Goal: Transaction & Acquisition: Purchase product/service

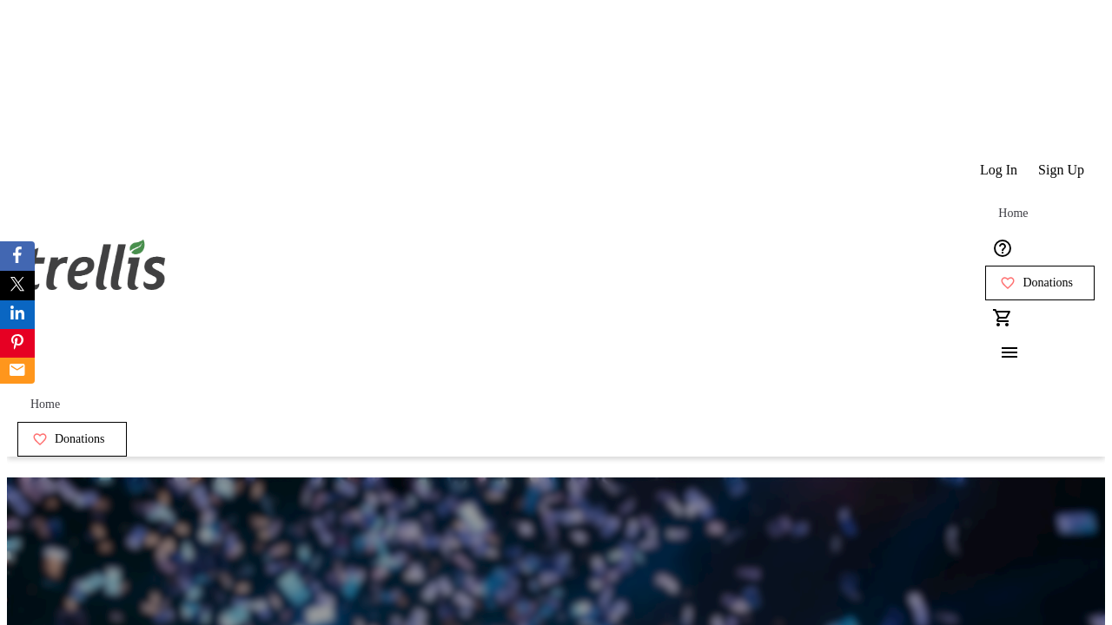
click at [1062, 162] on span "Sign Up" at bounding box center [1061, 170] width 46 height 16
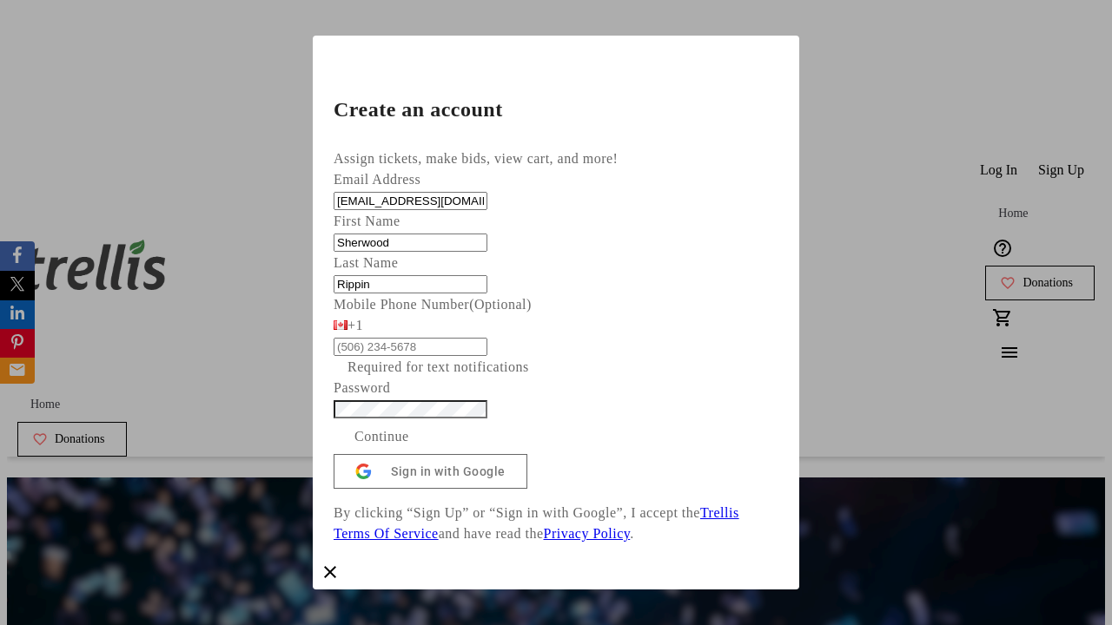
click at [409, 426] on span "Continue" at bounding box center [381, 436] width 55 height 21
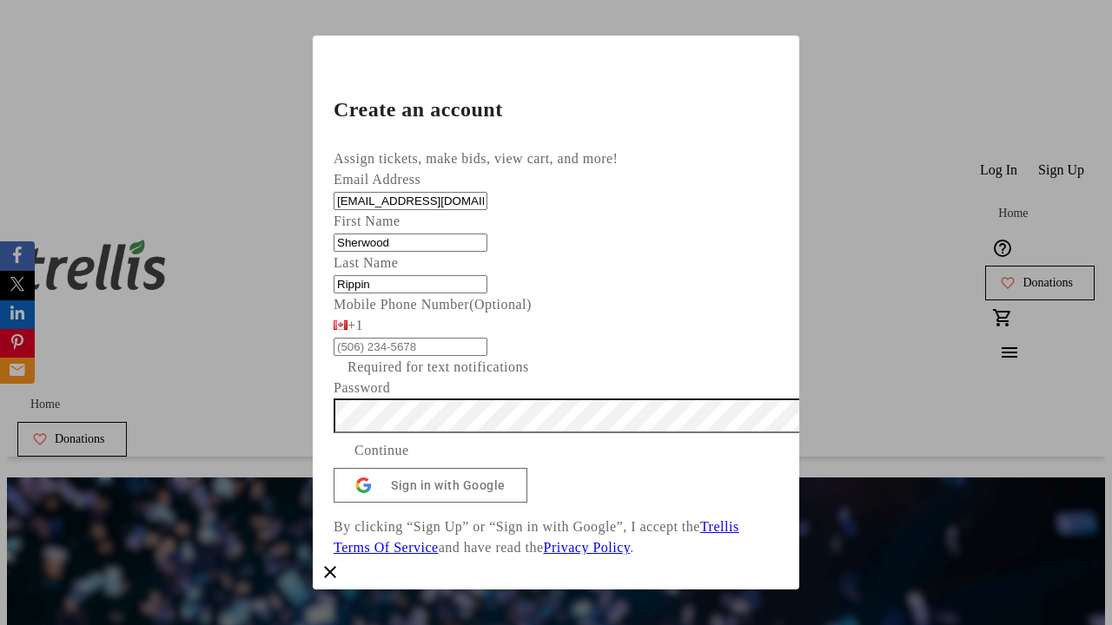
scroll to position [38, 0]
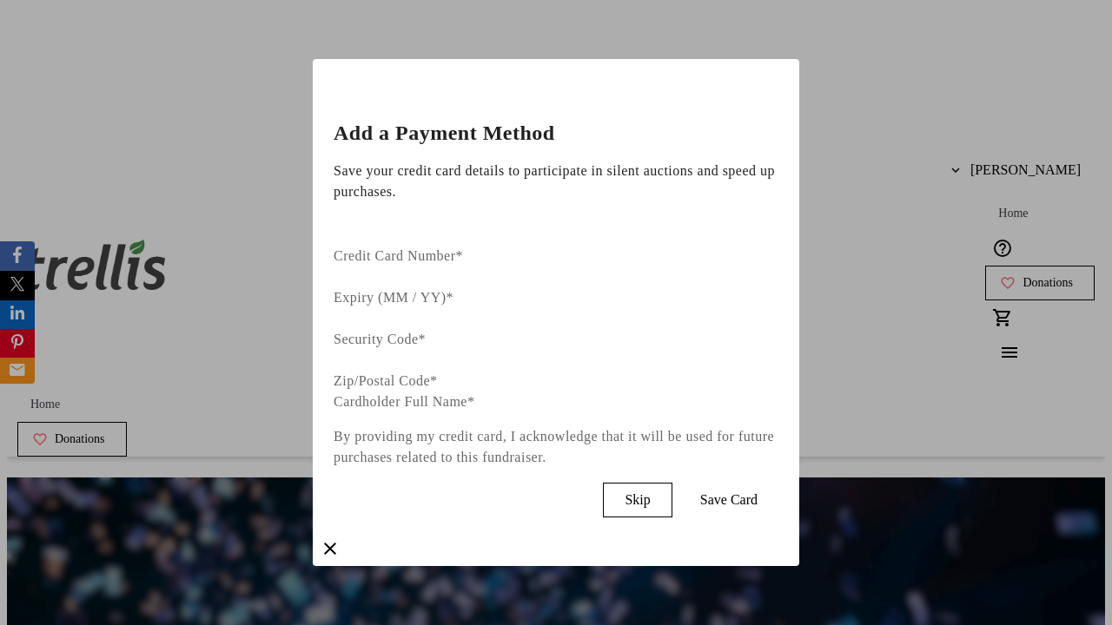
click at [650, 492] on span "Skip" at bounding box center [636, 500] width 25 height 16
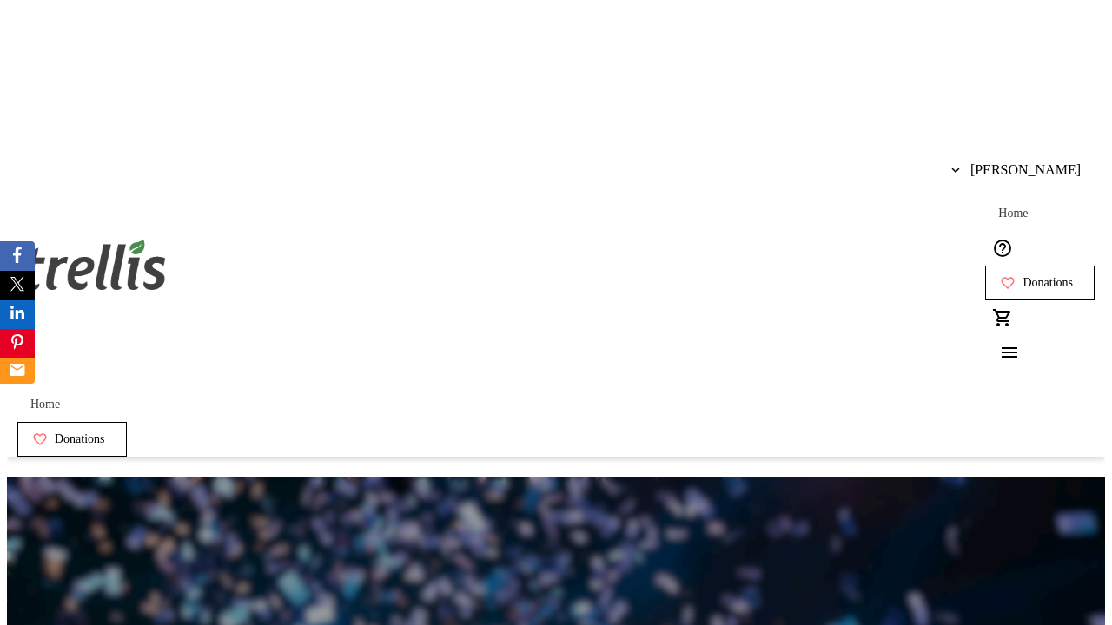
click at [1022, 276] on span "Donations" at bounding box center [1047, 283] width 50 height 14
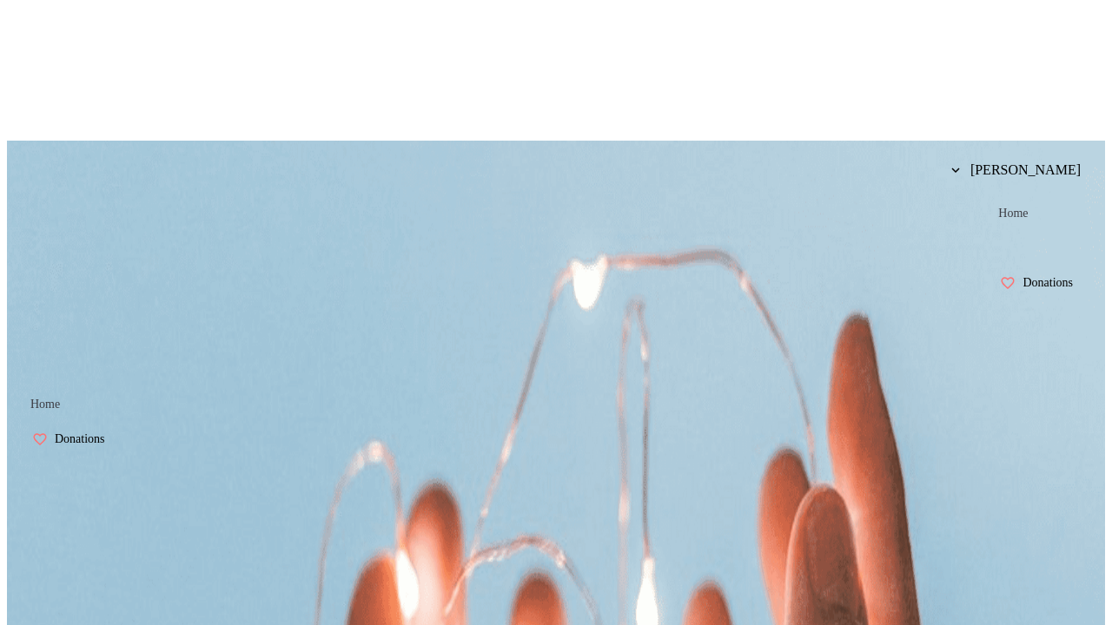
select select "CA"
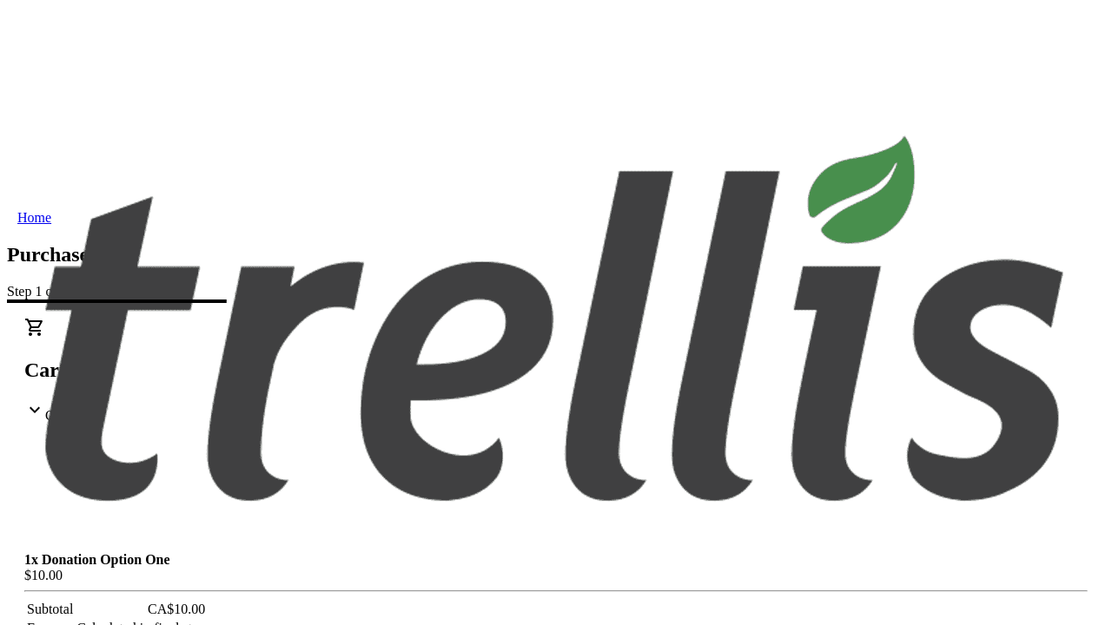
type input "[STREET_ADDRESS][PERSON_NAME]"
type input "Kelowna"
select select "BC"
type input "Kelowna"
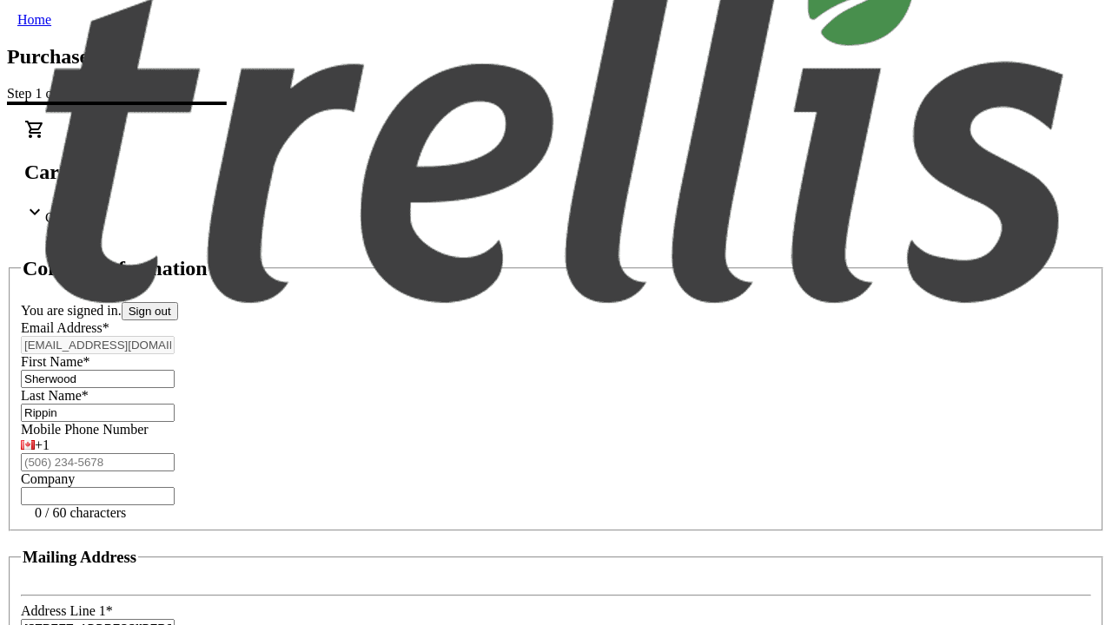
type input "V1Y 0C2"
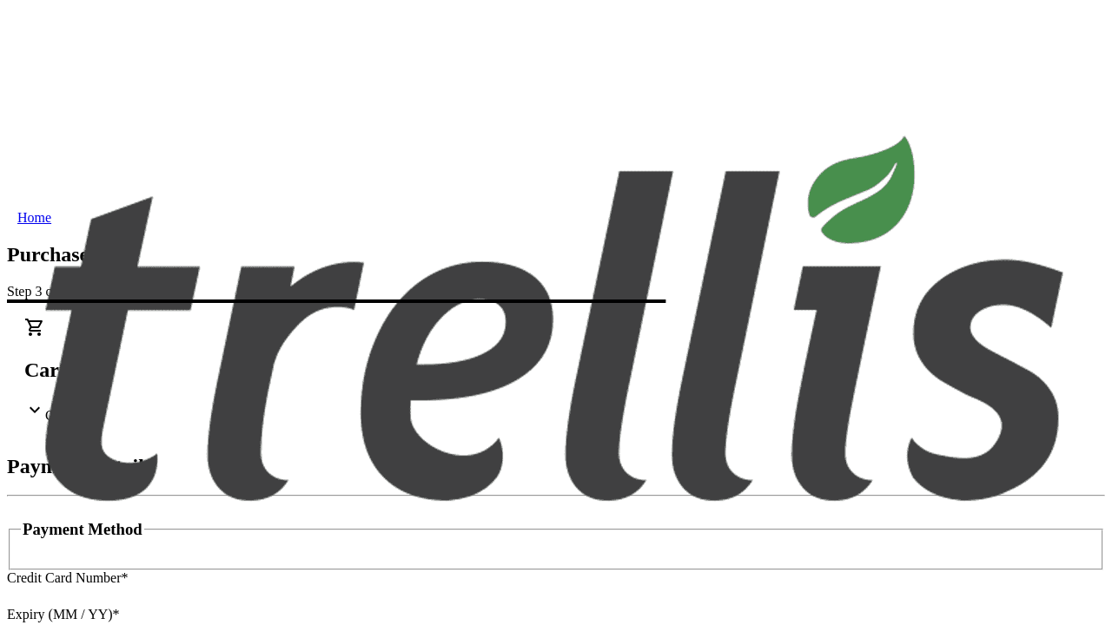
type input "V1Y 0C2"
